Goal: Task Accomplishment & Management: Manage account settings

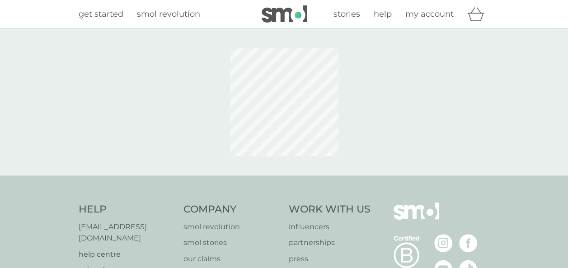
click at [425, 31] on div at bounding box center [284, 101] width 568 height 147
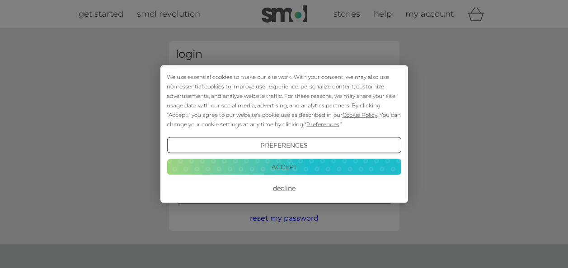
click at [259, 86] on div "We use essential cookies to make our site work. With your consent, we may also …" at bounding box center [284, 100] width 234 height 57
click at [363, 166] on button "Accept" at bounding box center [284, 166] width 234 height 16
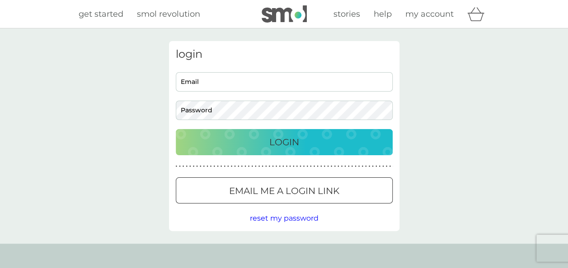
click at [201, 81] on input "Email" at bounding box center [284, 81] width 217 height 19
type input "honeyfield2000@hotmail.com"
click at [262, 136] on div "Login" at bounding box center [284, 142] width 199 height 14
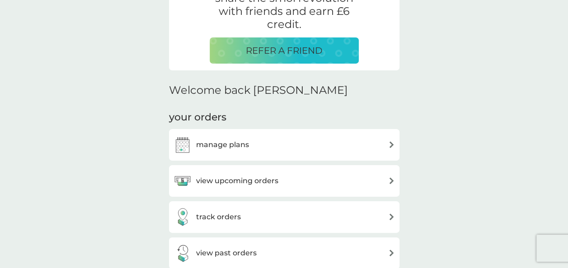
scroll to position [198, 0]
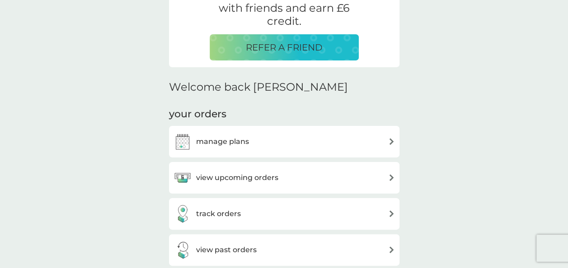
click at [387, 179] on div "view upcoming orders" at bounding box center [283, 178] width 221 height 18
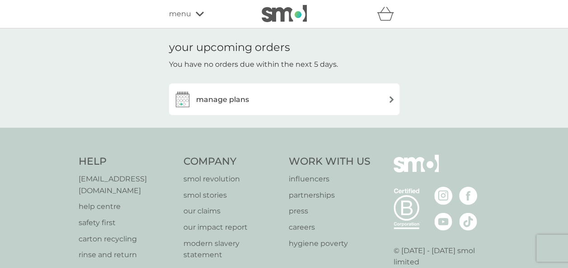
click at [389, 101] on img at bounding box center [391, 99] width 7 height 7
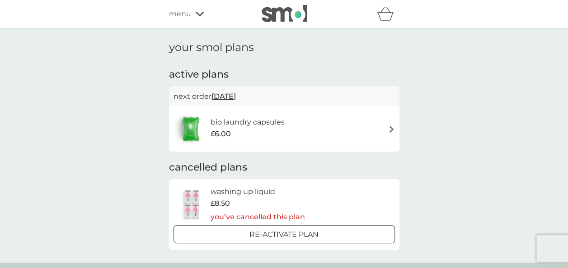
click at [233, 97] on span "[DATE]" at bounding box center [223, 97] width 24 height 18
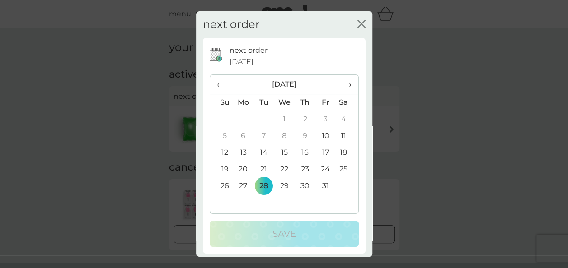
click at [284, 171] on td "22" at bounding box center [284, 169] width 21 height 17
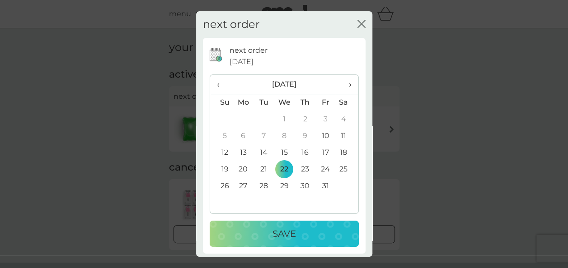
click at [287, 230] on p "Save" at bounding box center [283, 234] width 23 height 14
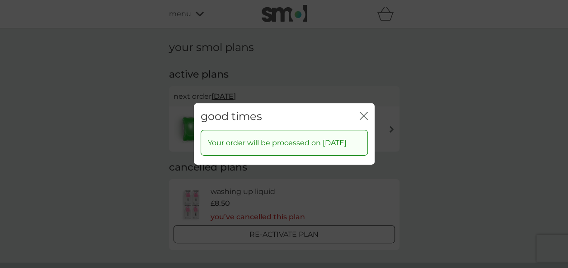
click at [363, 112] on icon "close" at bounding box center [363, 116] width 8 height 8
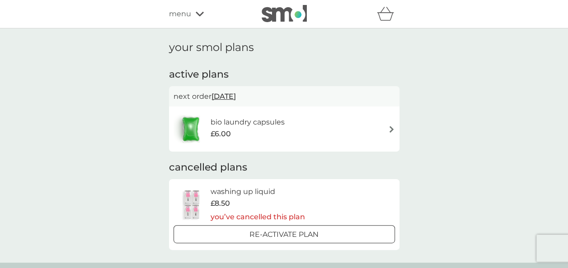
click at [190, 15] on span "menu" at bounding box center [180, 14] width 22 height 12
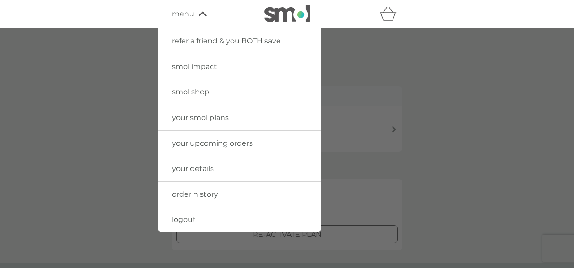
click at [190, 218] on span "logout" at bounding box center [184, 219] width 24 height 9
